Goal: Transaction & Acquisition: Purchase product/service

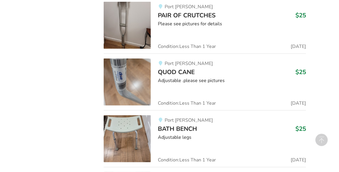
scroll to position [1155, 0]
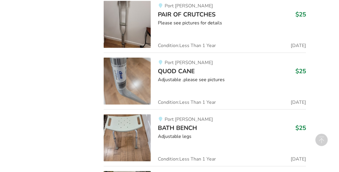
click at [191, 67] on span "QUOD CANE" at bounding box center [176, 71] width 37 height 8
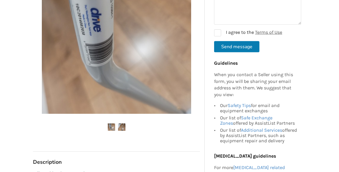
scroll to position [231, 0]
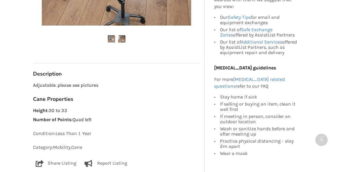
click at [125, 37] on img at bounding box center [121, 38] width 7 height 7
click at [111, 38] on img at bounding box center [111, 38] width 7 height 7
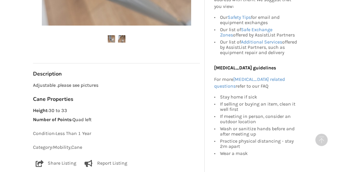
click at [121, 39] on img at bounding box center [121, 38] width 7 height 7
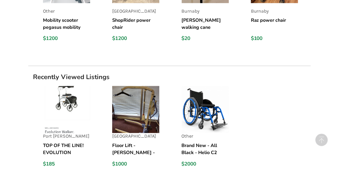
scroll to position [466, 0]
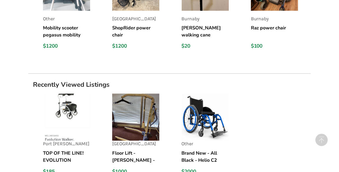
click at [164, 90] on div "Richmond Floor Lift - [PERSON_NAME] - Advanced 340 $1000" at bounding box center [141, 144] width 69 height 110
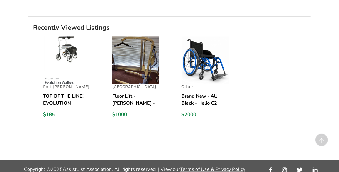
scroll to position [528, 0]
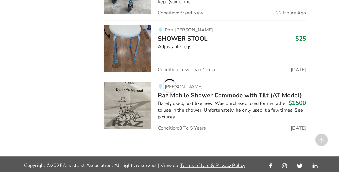
scroll to position [1155, 0]
